Goal: Task Accomplishment & Management: Use online tool/utility

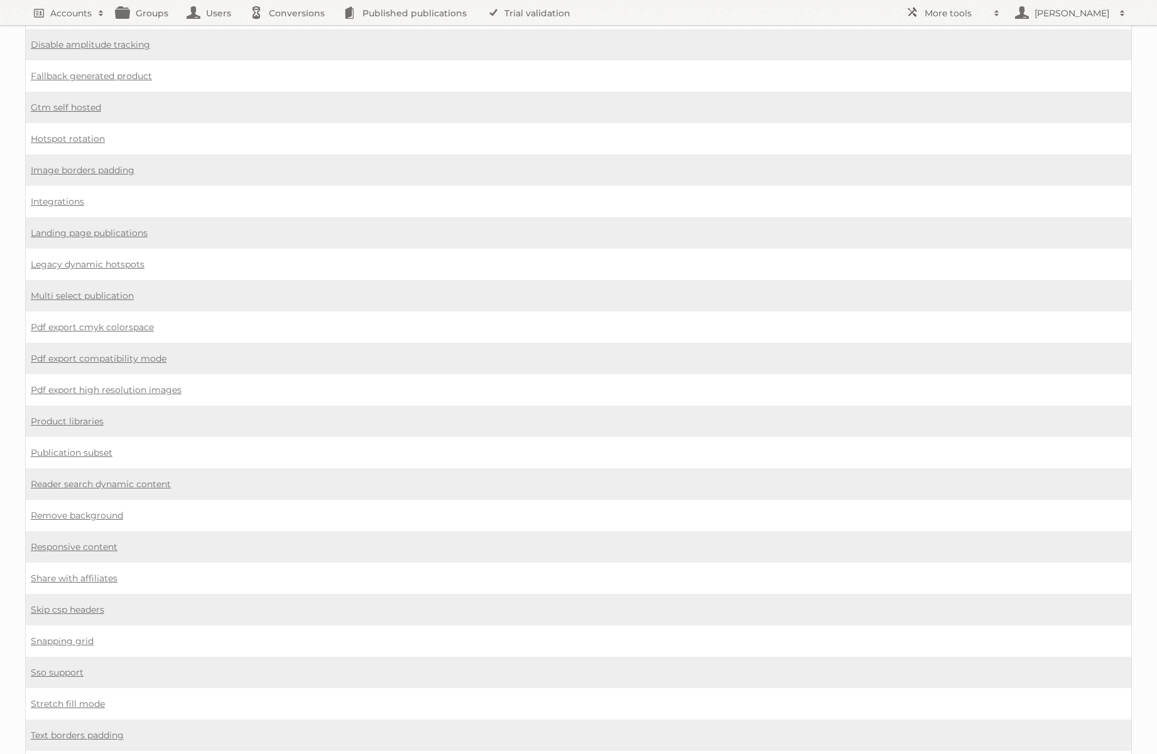
scroll to position [775, 0]
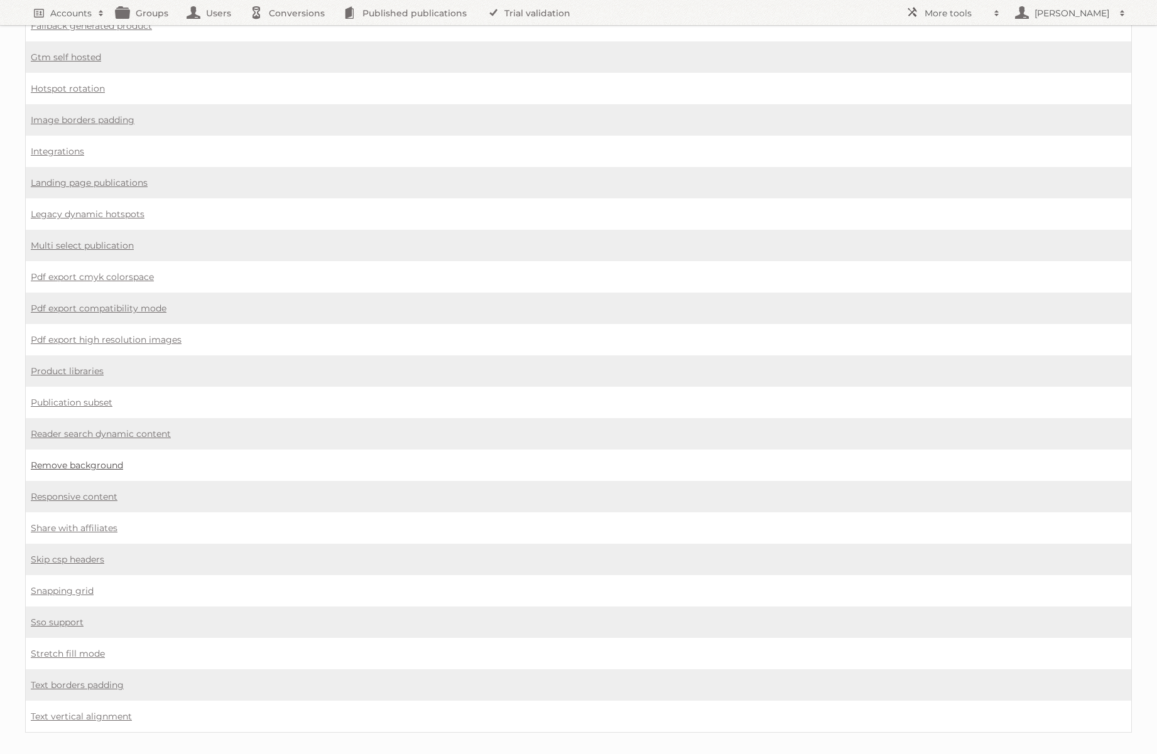
click at [86, 460] on link "Remove background" at bounding box center [77, 465] width 92 height 11
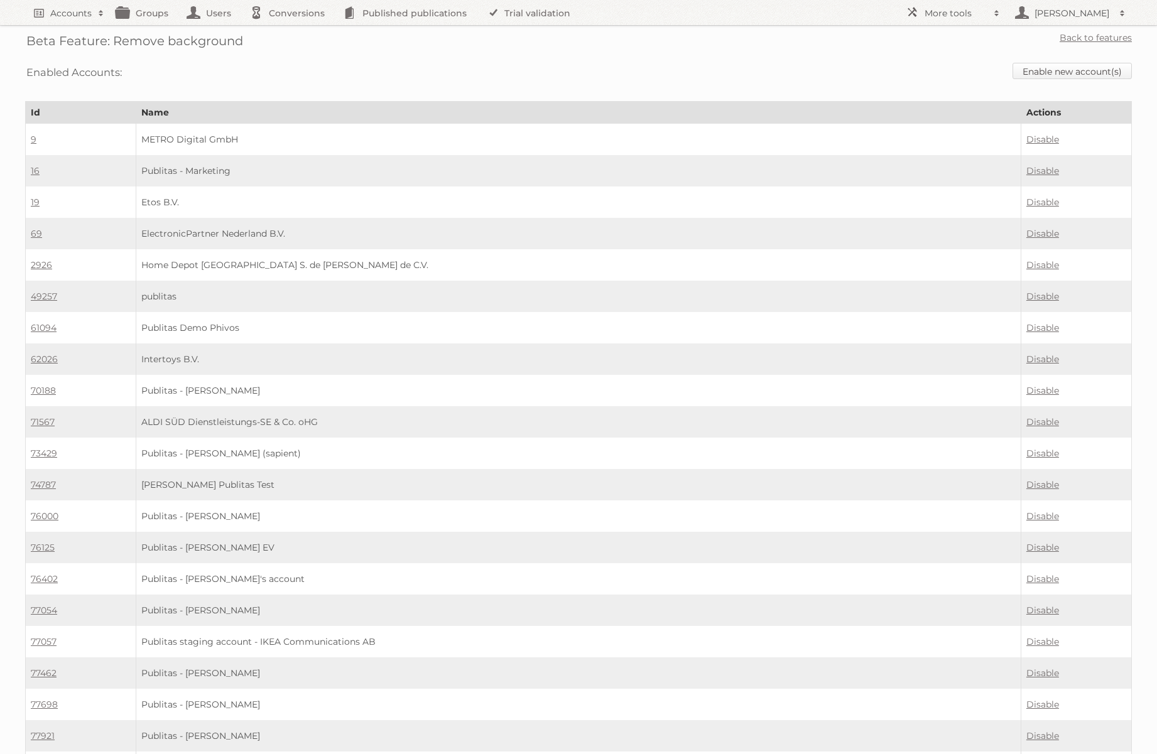
scroll to position [2, 0]
drag, startPoint x: 1072, startPoint y: 76, endPoint x: 970, endPoint y: 69, distance: 102.0
click at [1072, 76] on link "Enable new account(s)" at bounding box center [1071, 69] width 119 height 16
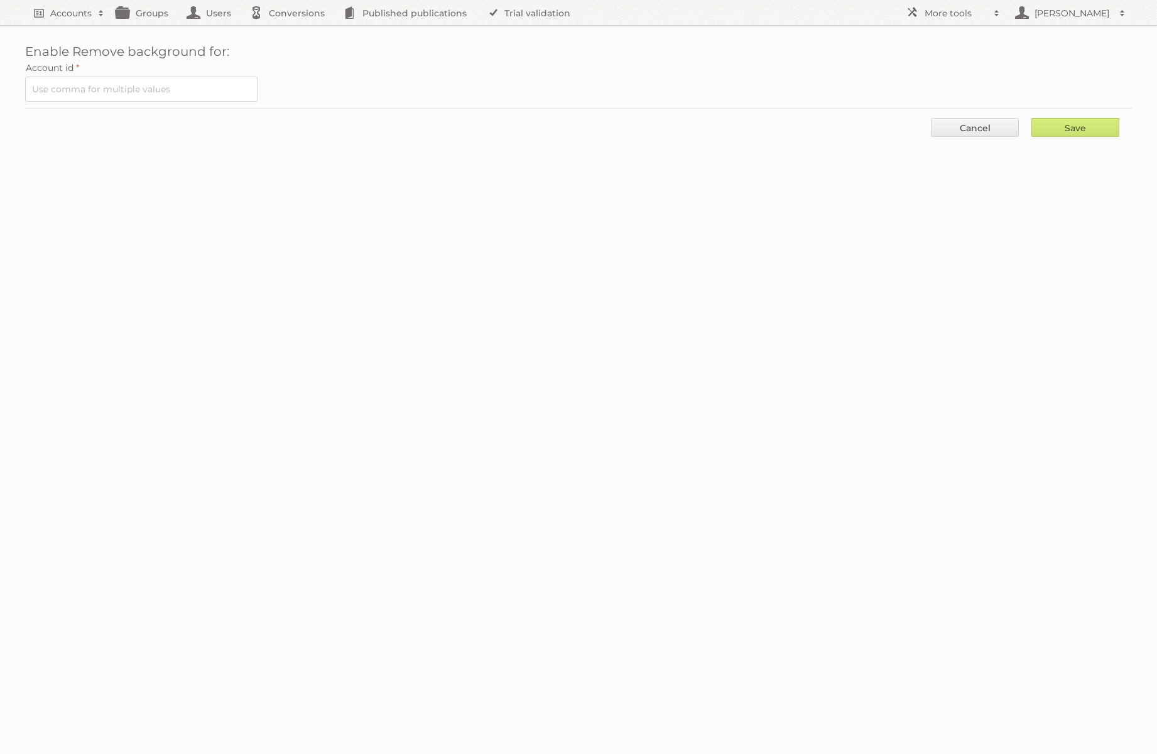
drag, startPoint x: 261, startPoint y: 82, endPoint x: 229, endPoint y: 84, distance: 32.1
click at [261, 82] on div "Account id" at bounding box center [578, 80] width 1106 height 43
click at [207, 85] on input "text" at bounding box center [141, 89] width 232 height 25
paste input "93875"
type input "93875"
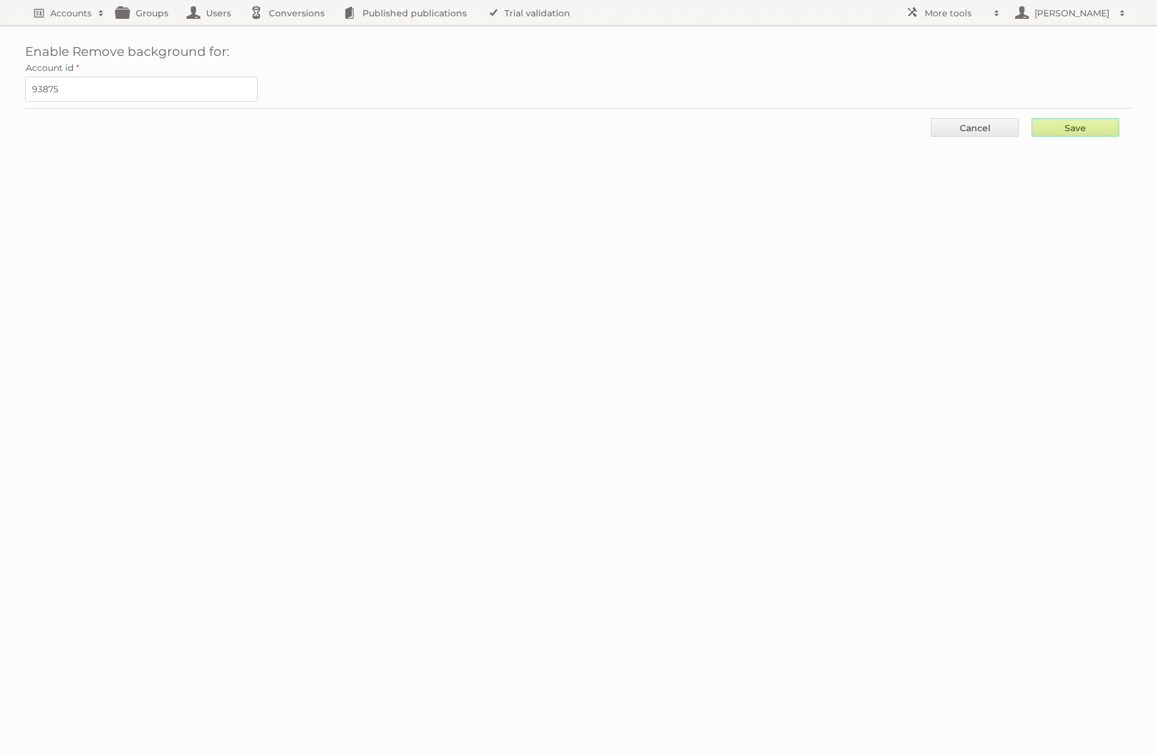
click at [1080, 129] on input "Save" at bounding box center [1075, 127] width 88 height 19
type input "..."
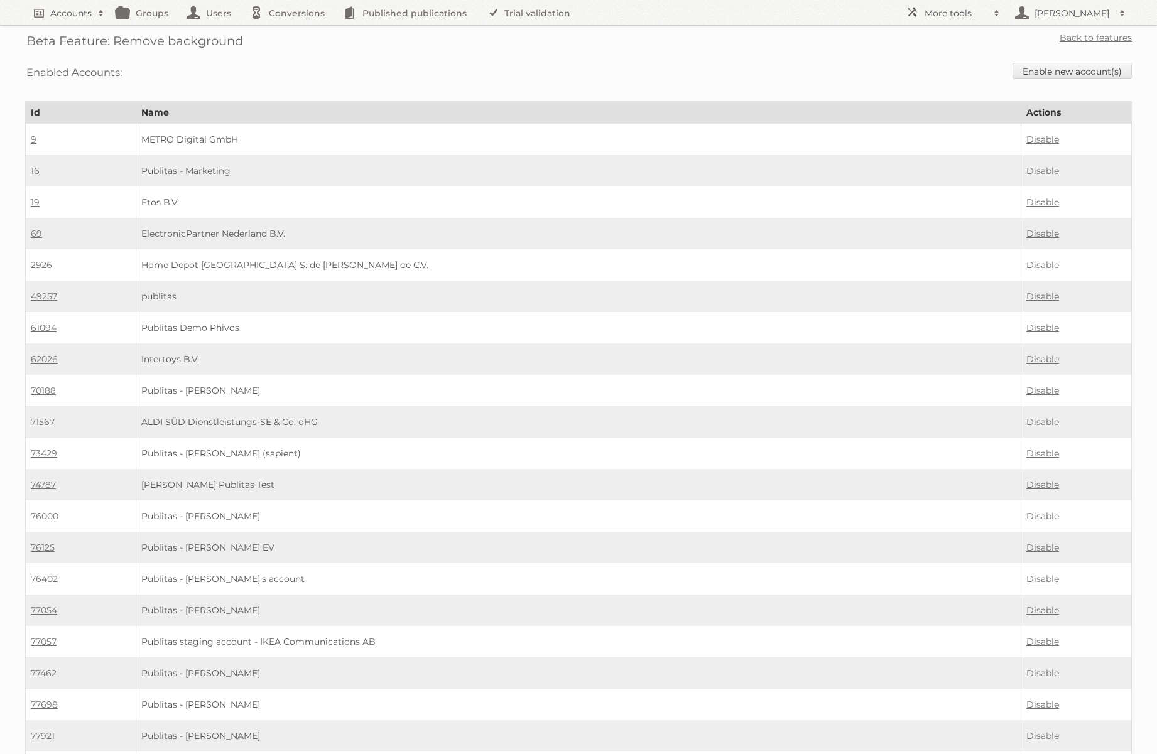
scroll to position [3453, 0]
